Goal: Task Accomplishment & Management: Manage account settings

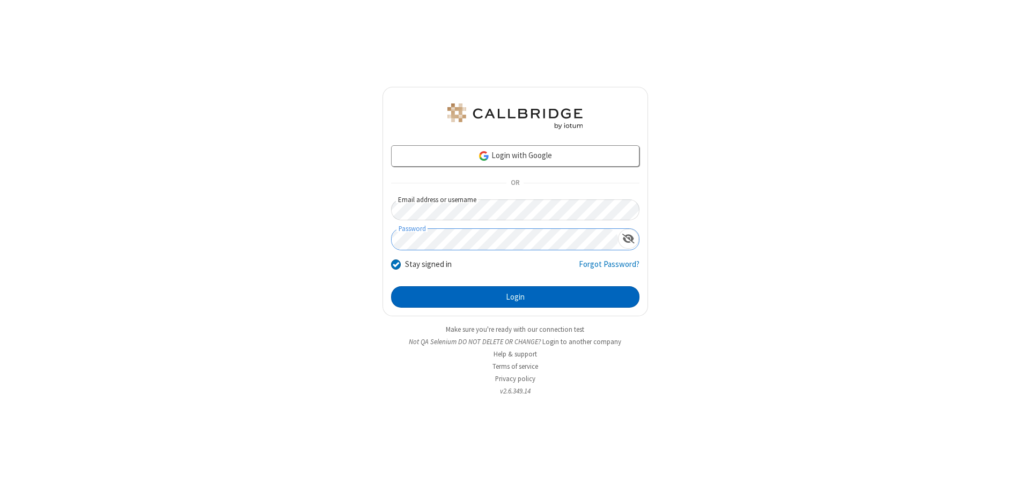
click at [515, 297] on button "Login" at bounding box center [515, 296] width 248 height 21
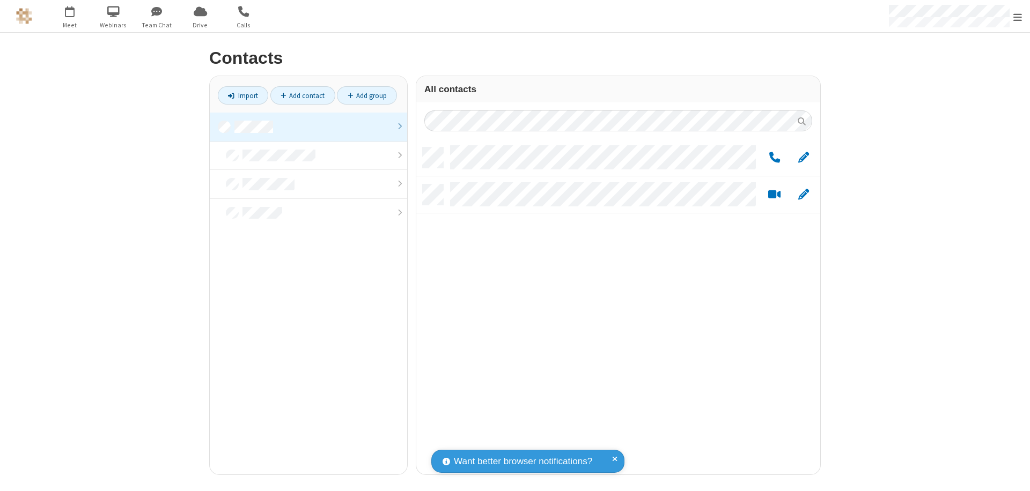
click at [308, 127] on link at bounding box center [308, 127] width 197 height 29
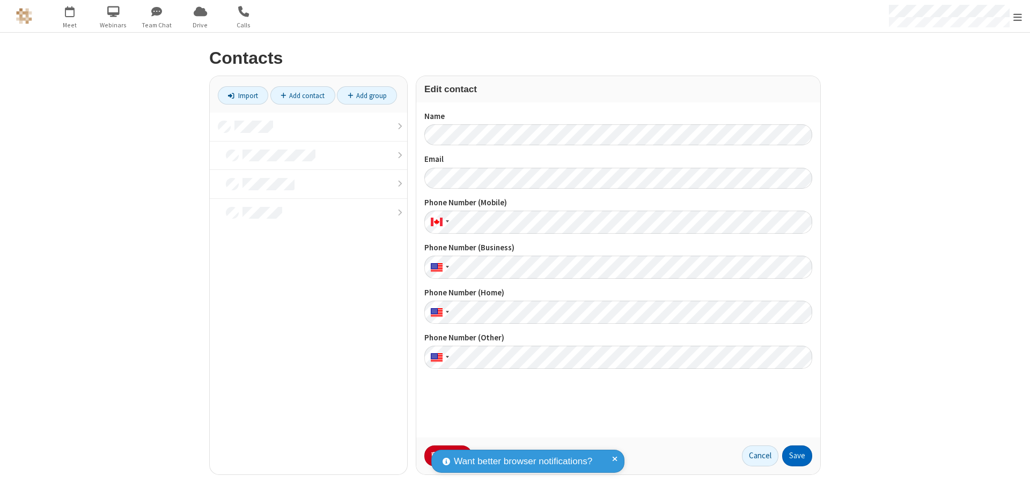
click at [797, 456] on button "Save" at bounding box center [797, 456] width 30 height 21
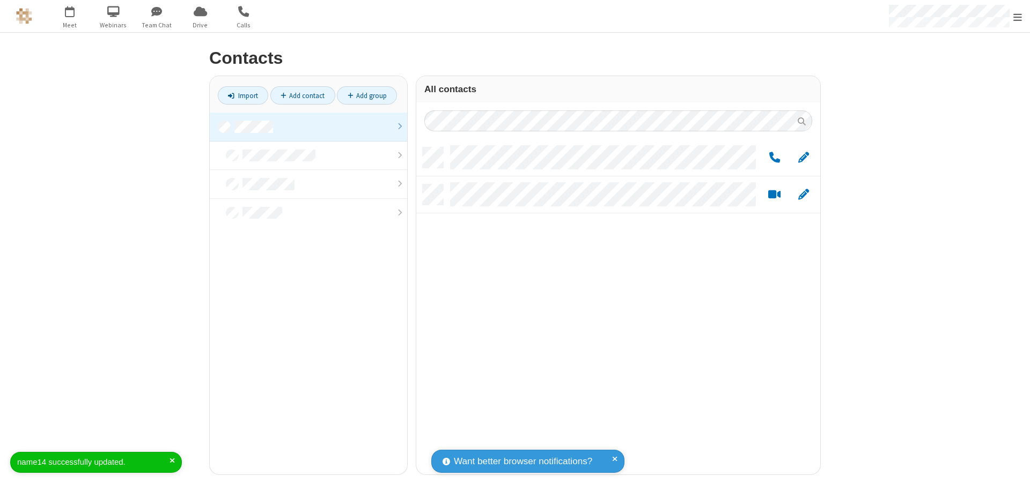
scroll to position [327, 396]
